Goal: Navigation & Orientation: Find specific page/section

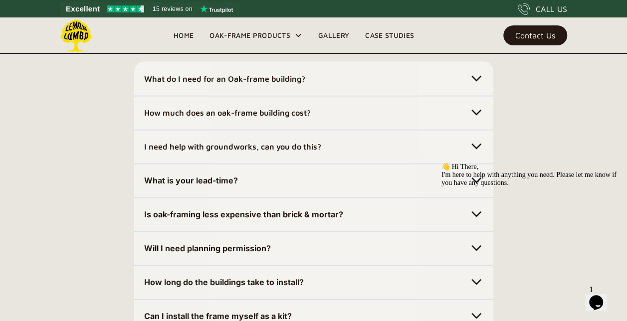
scroll to position [2924, 0]
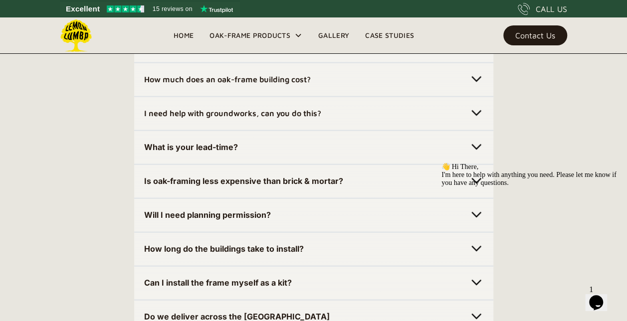
click at [477, 145] on img at bounding box center [476, 147] width 14 height 14
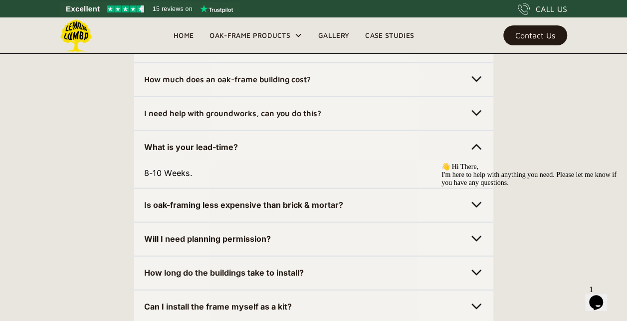
click at [477, 145] on img at bounding box center [476, 147] width 14 height 14
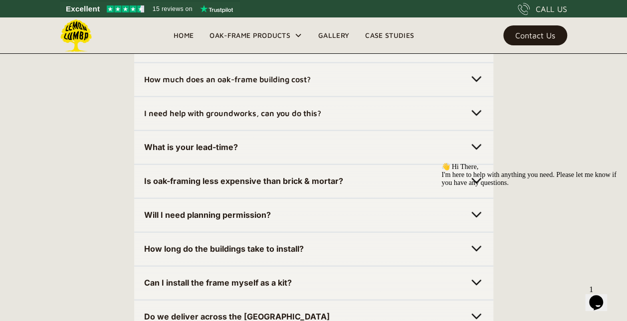
click at [473, 78] on img at bounding box center [476, 79] width 14 height 14
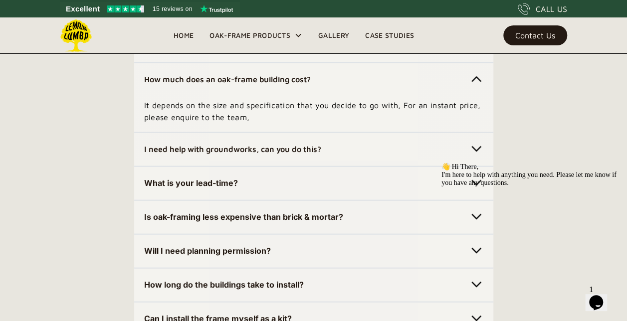
click at [473, 78] on img at bounding box center [476, 79] width 14 height 14
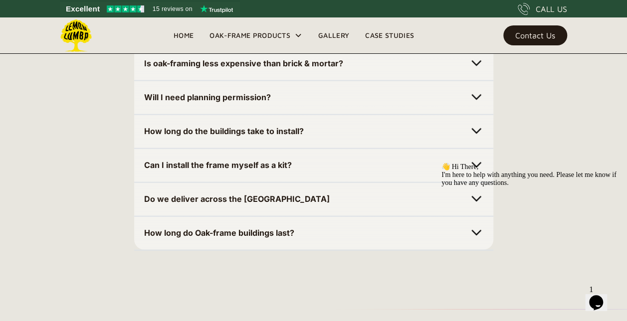
scroll to position [3043, 0]
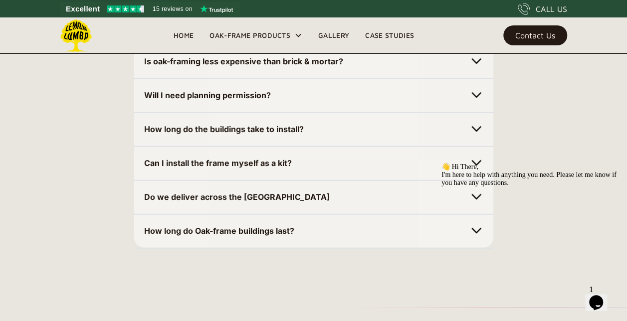
click at [474, 163] on div "👋 Hi There, I'm here to help with anything you need. Please let me know if you …" at bounding box center [530, 175] width 179 height 24
click at [475, 164] on div "👋 Hi There, I'm here to help with anything you need. Please let me know if you …" at bounding box center [530, 175] width 179 height 24
click at [478, 129] on img at bounding box center [476, 129] width 14 height 14
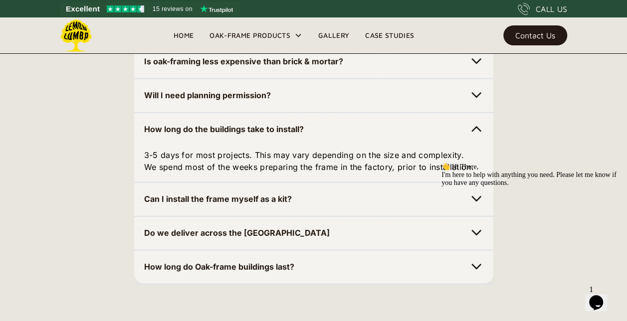
click at [478, 129] on img at bounding box center [476, 129] width 14 height 14
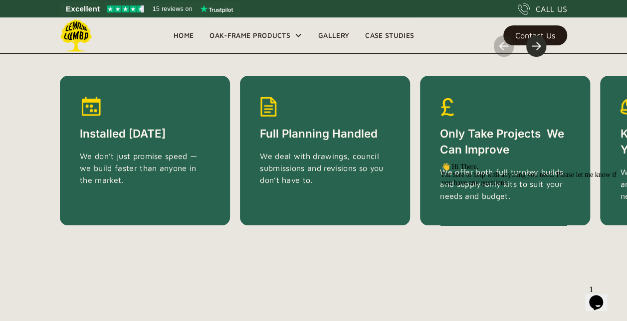
scroll to position [1639, 0]
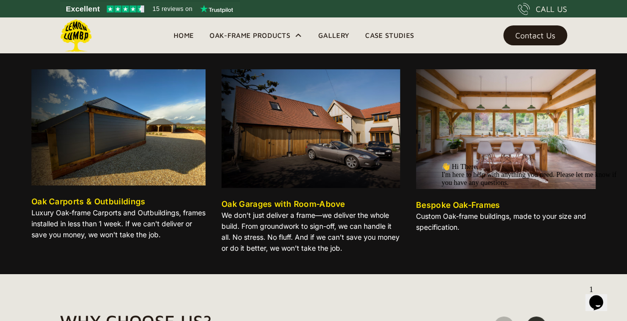
click at [83, 200] on div "Oak Carports & Outbuildings" at bounding box center [88, 201] width 114 height 12
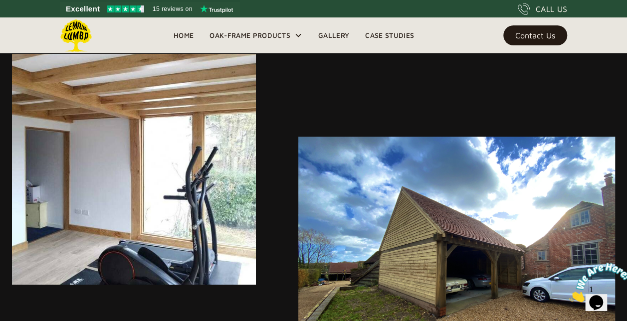
scroll to position [2399, 0]
